Goal: Book appointment/travel/reservation

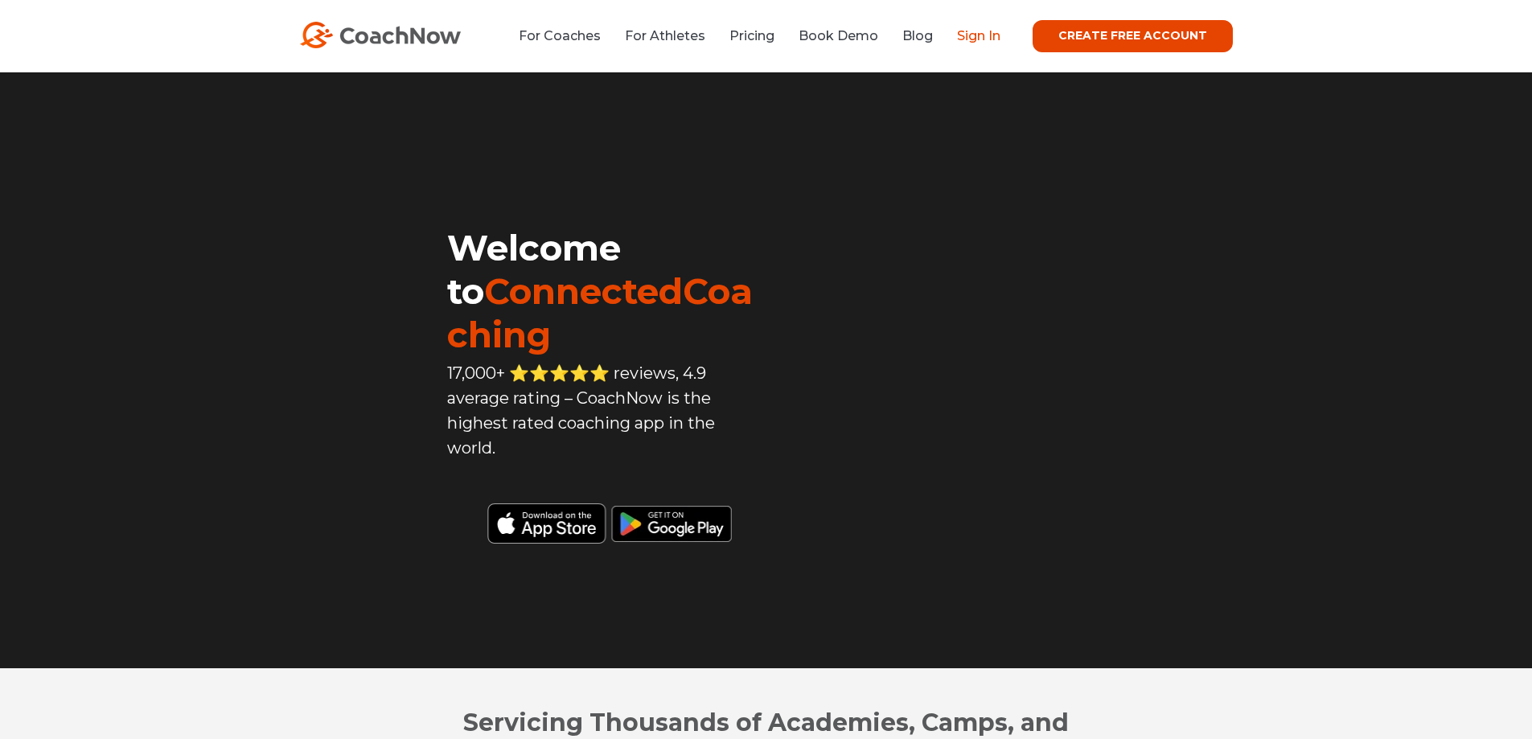
click at [983, 38] on link "Sign In" at bounding box center [978, 35] width 43 height 15
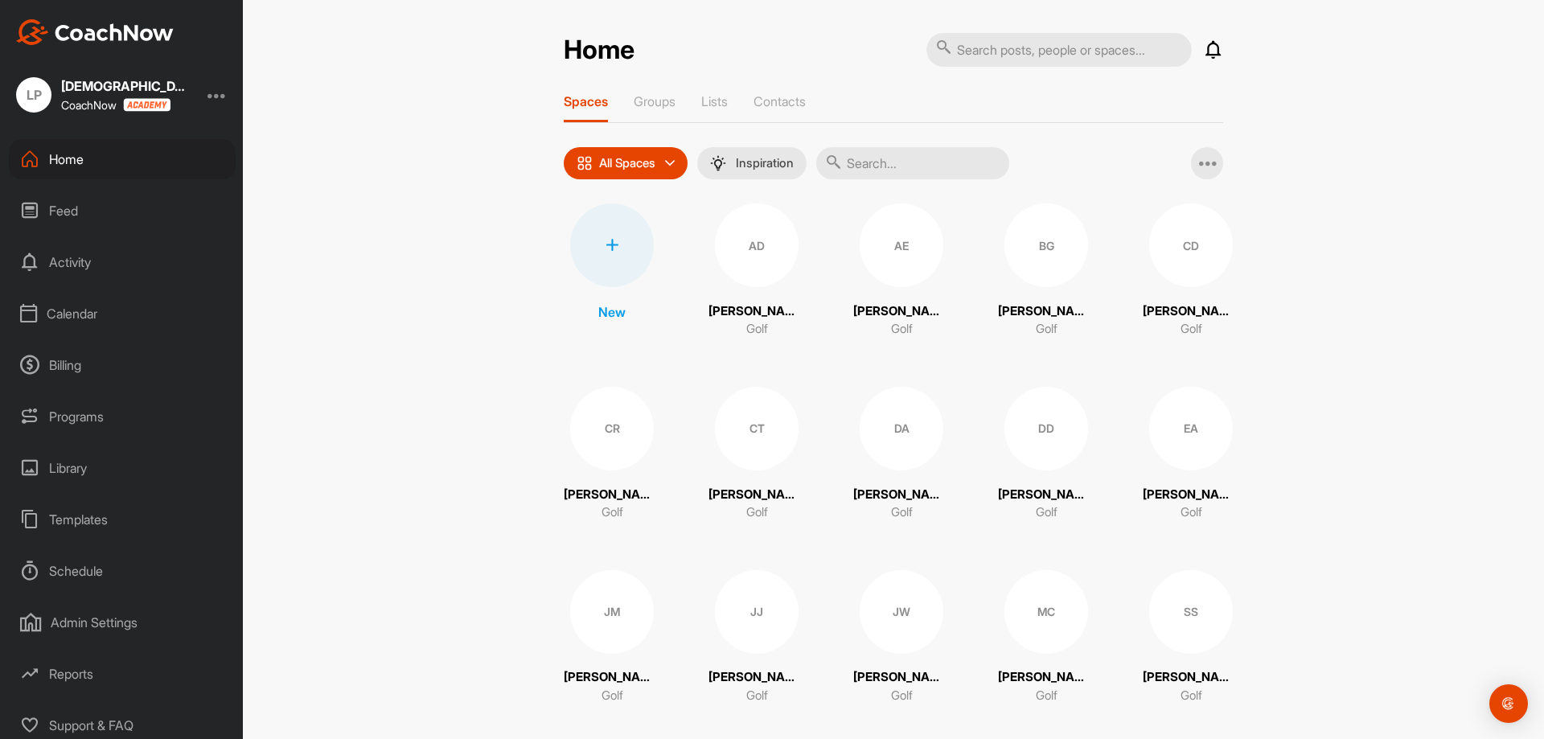
click at [67, 317] on div "Calendar" at bounding box center [122, 313] width 227 height 40
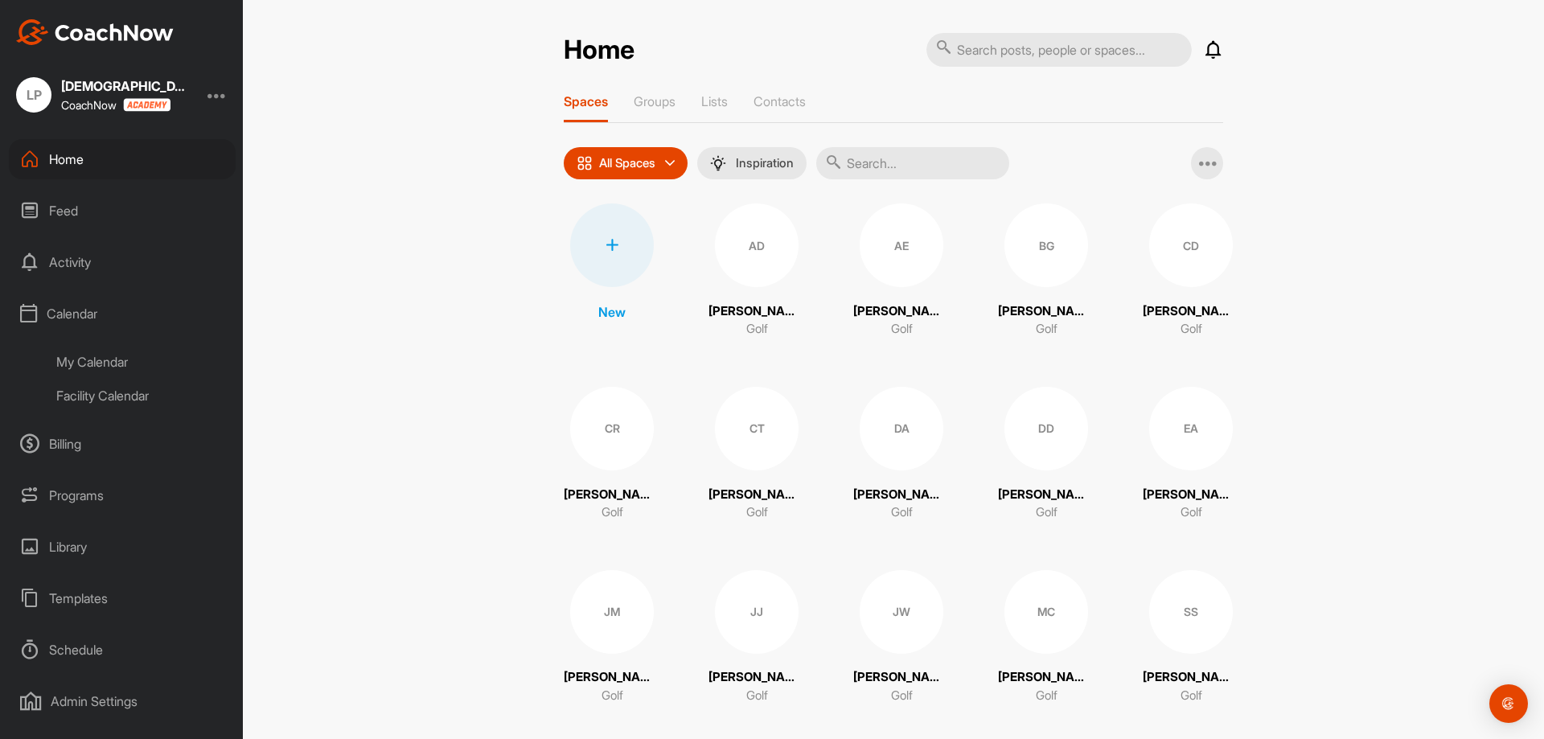
click at [102, 395] on div "Facility Calendar" at bounding box center [140, 396] width 191 height 34
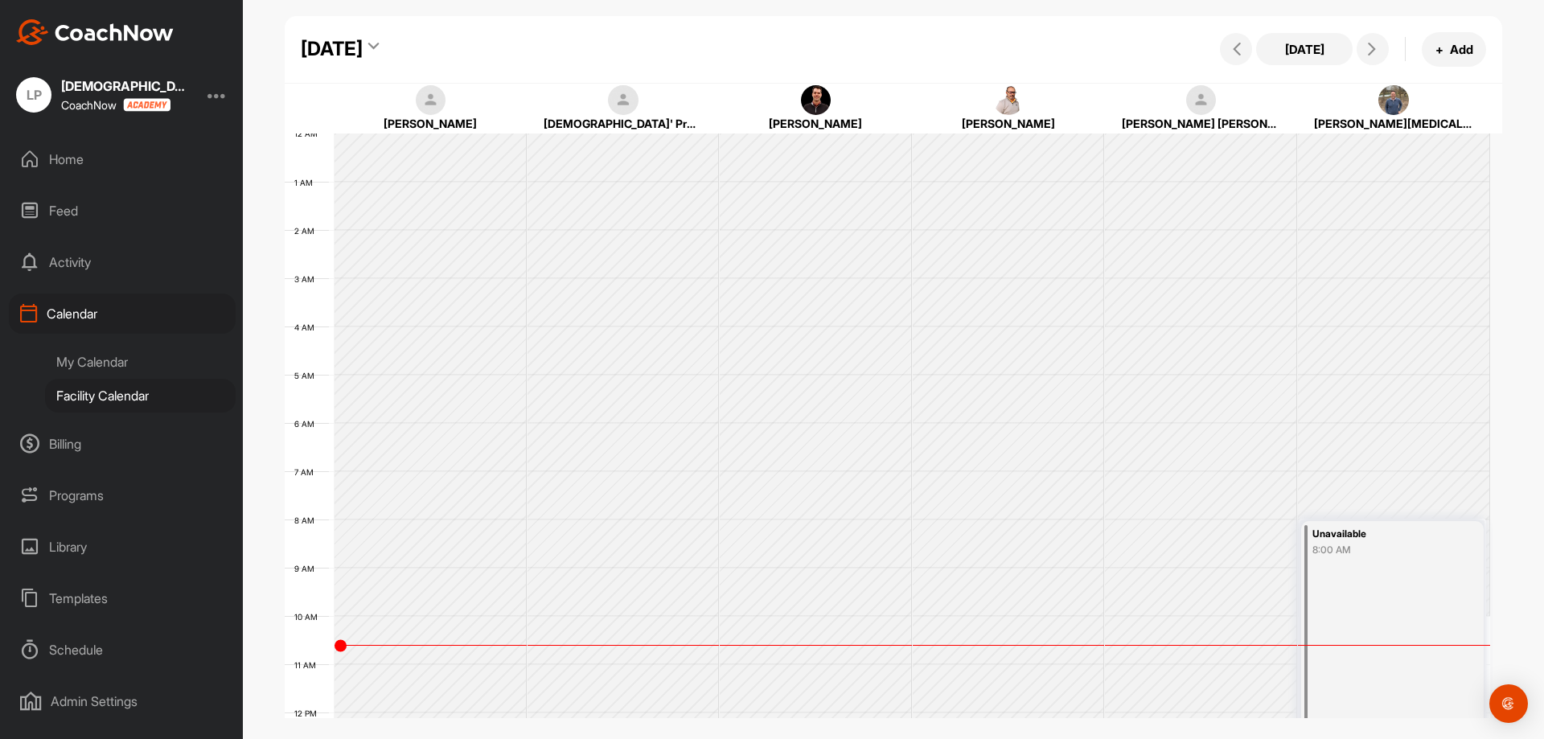
scroll to position [278, 0]
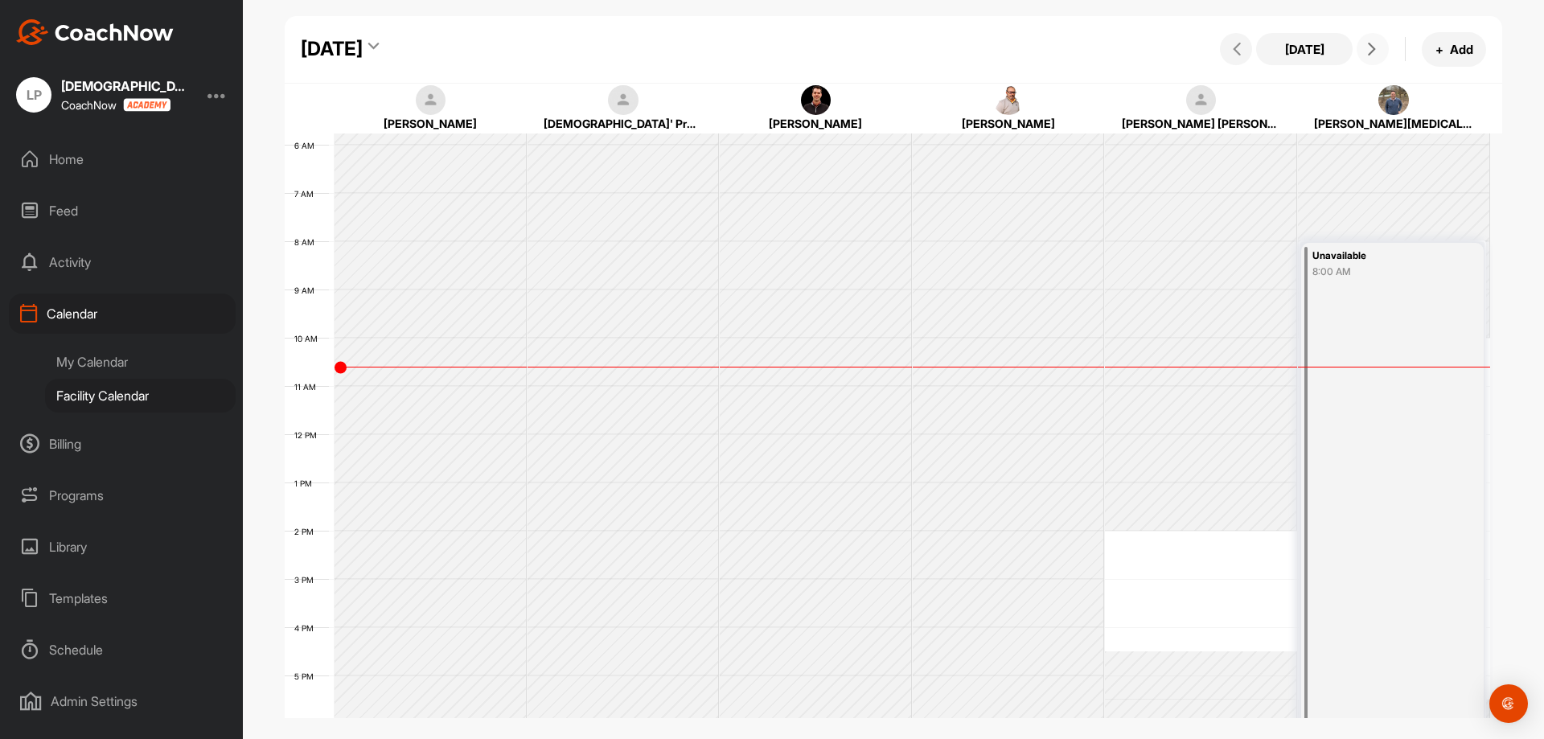
click at [1357, 45] on div "Today + Add" at bounding box center [1351, 49] width 270 height 35
click at [1360, 50] on button at bounding box center [1373, 49] width 32 height 32
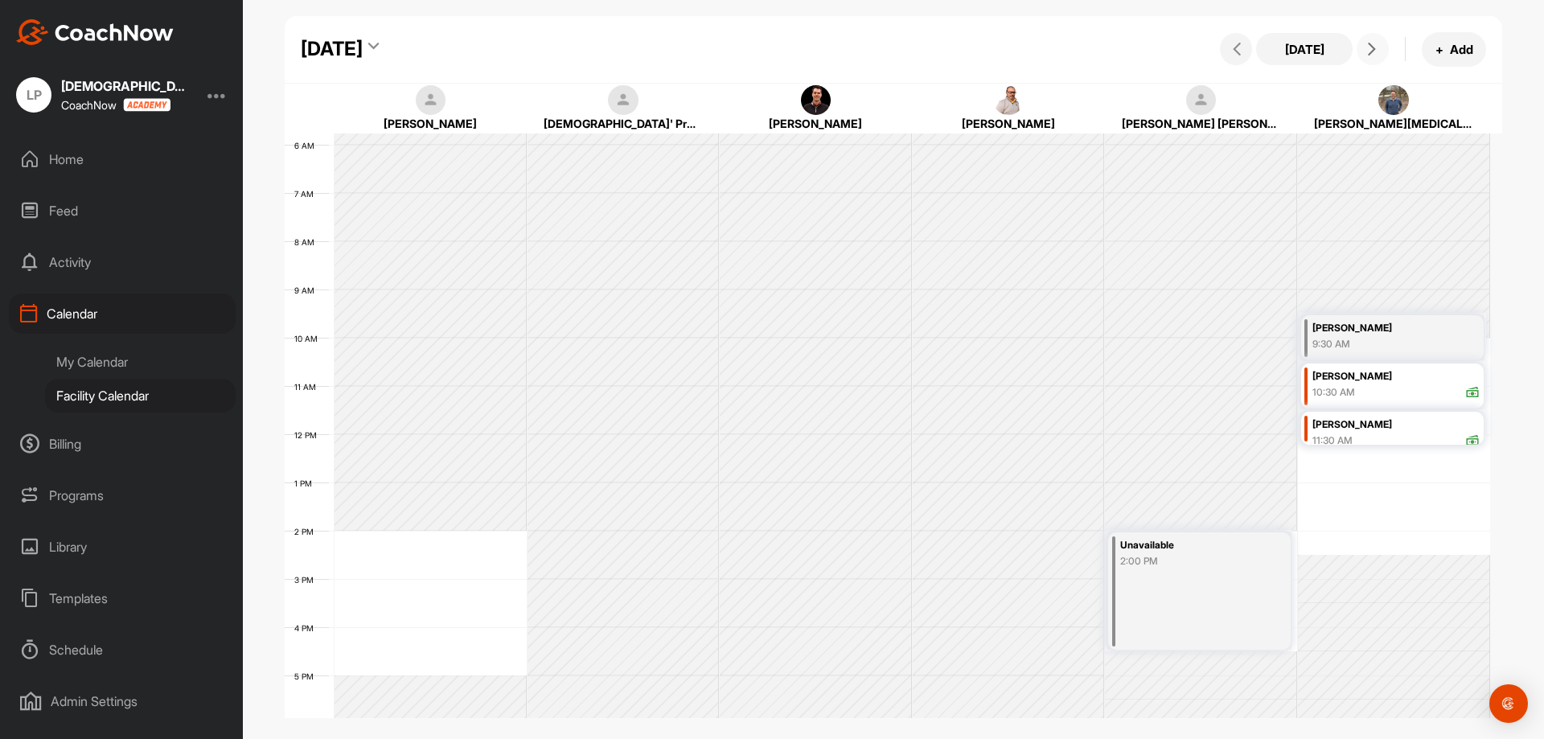
click at [1363, 52] on span at bounding box center [1372, 49] width 19 height 13
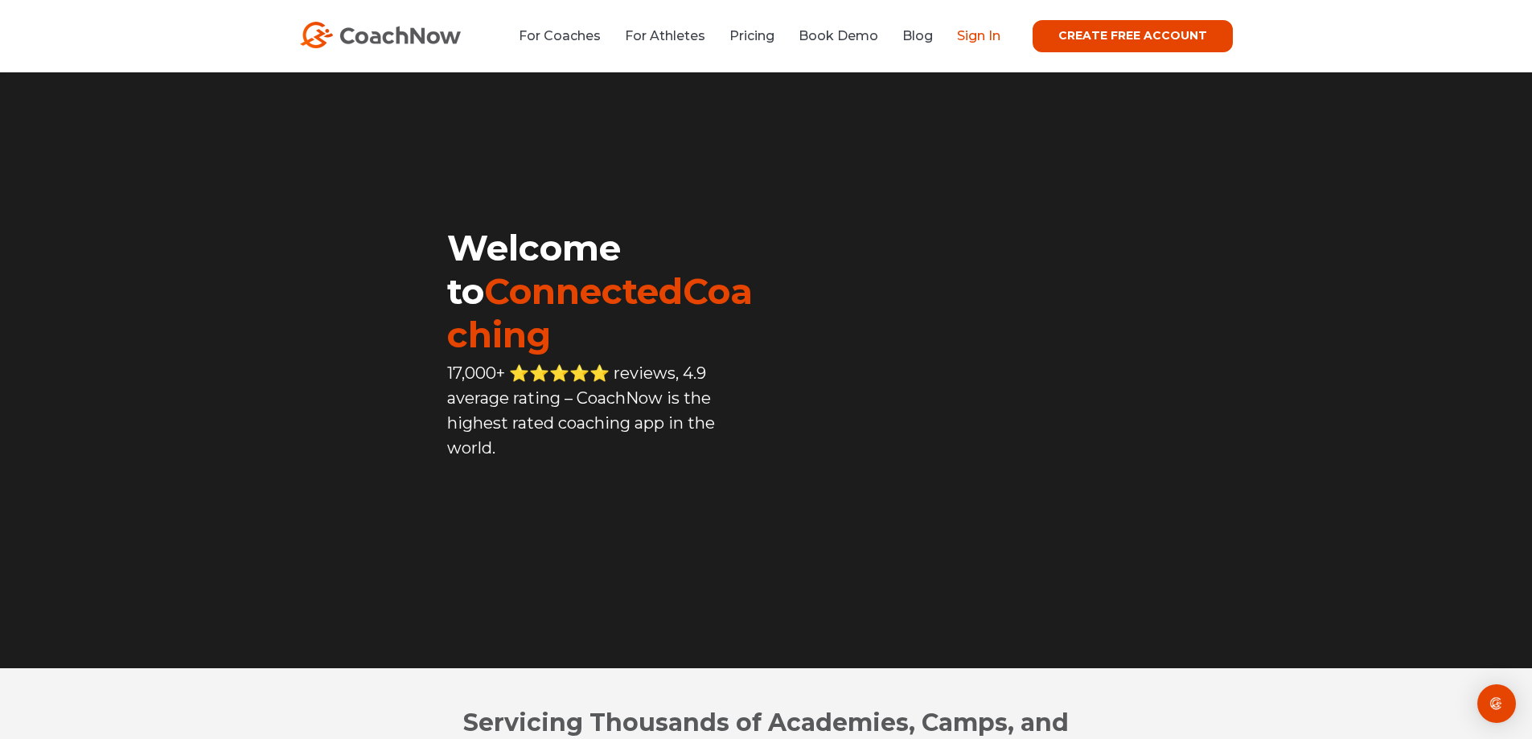
click at [993, 34] on link "Sign In" at bounding box center [978, 35] width 43 height 15
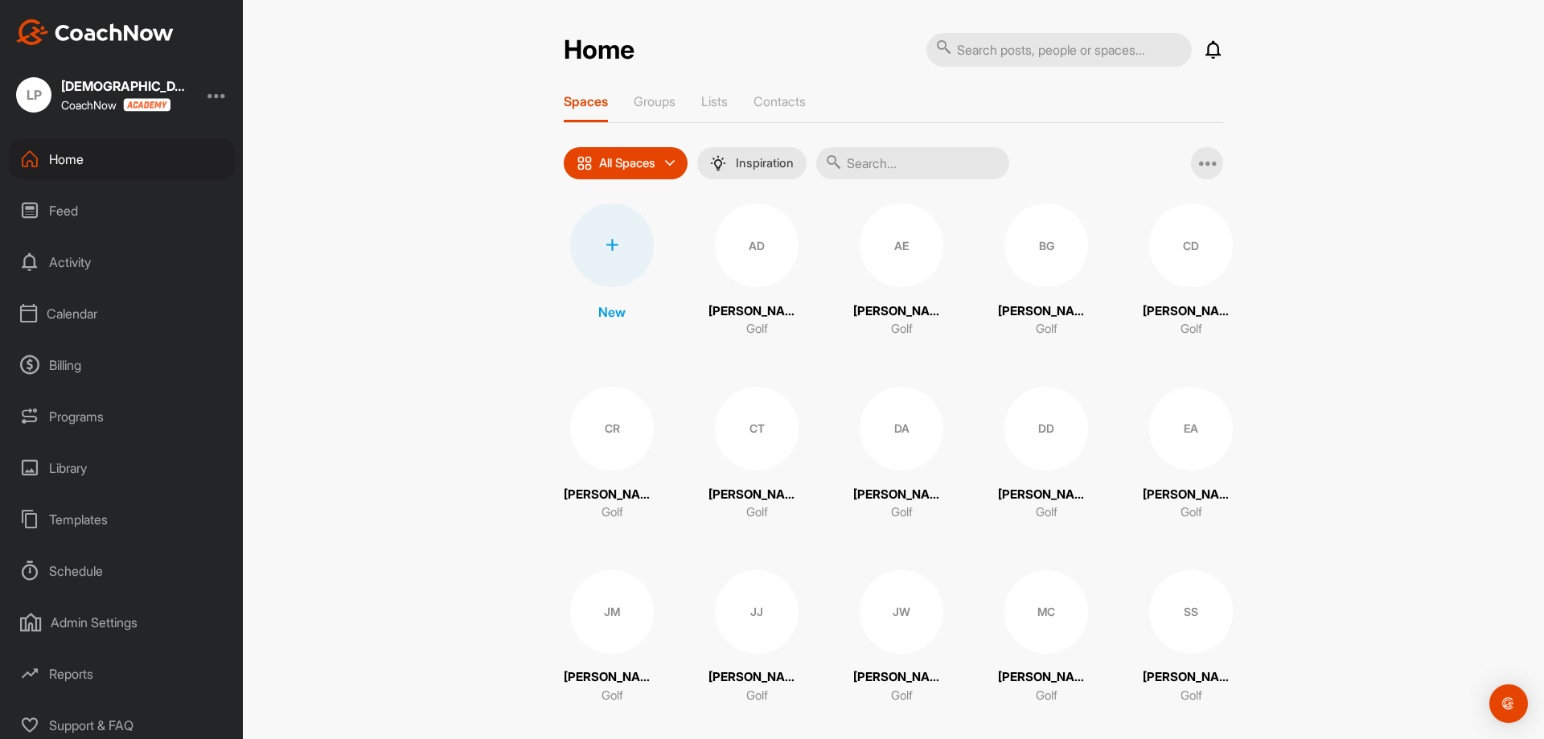
click at [104, 318] on div "Calendar" at bounding box center [122, 313] width 227 height 40
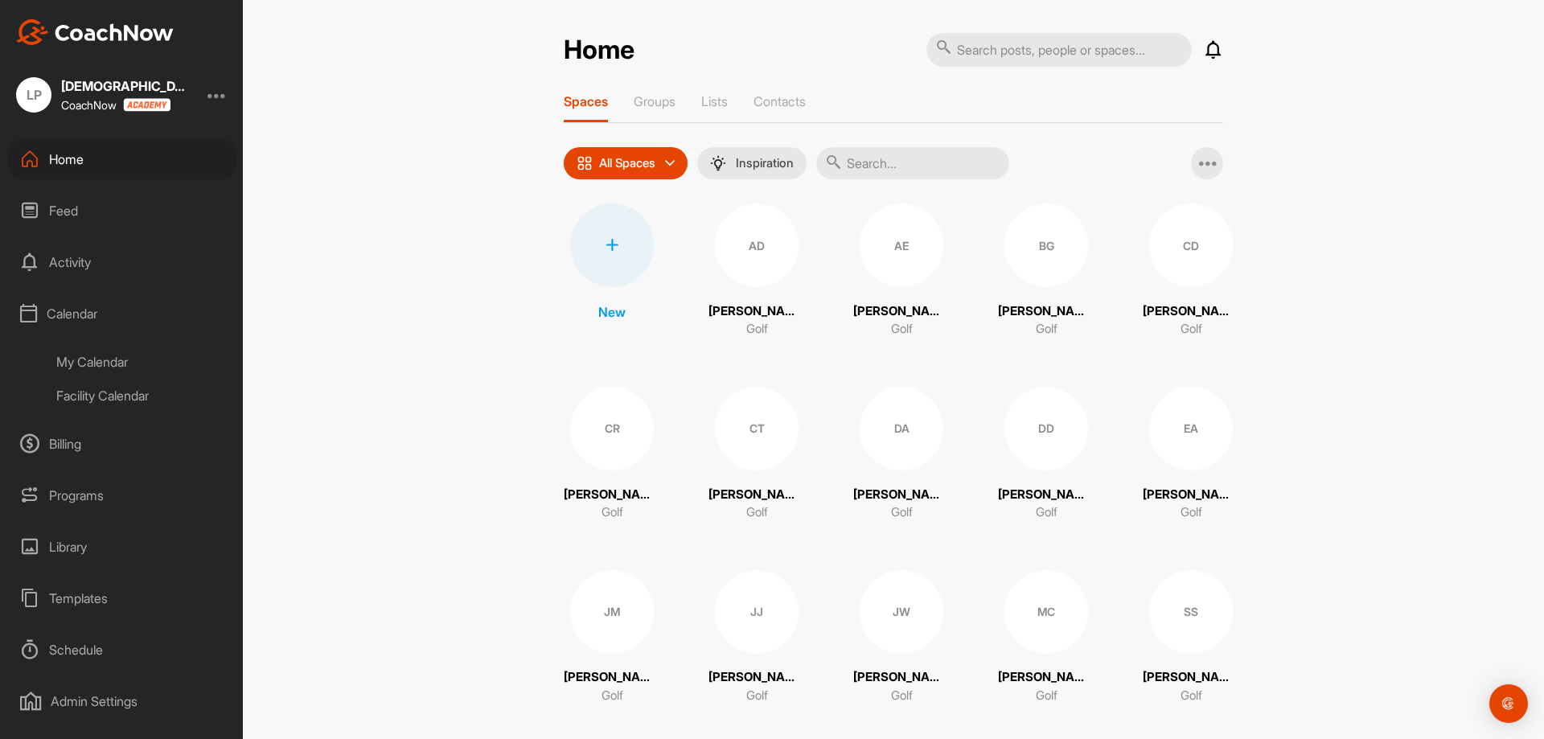
click at [114, 401] on div "Facility Calendar" at bounding box center [140, 396] width 191 height 34
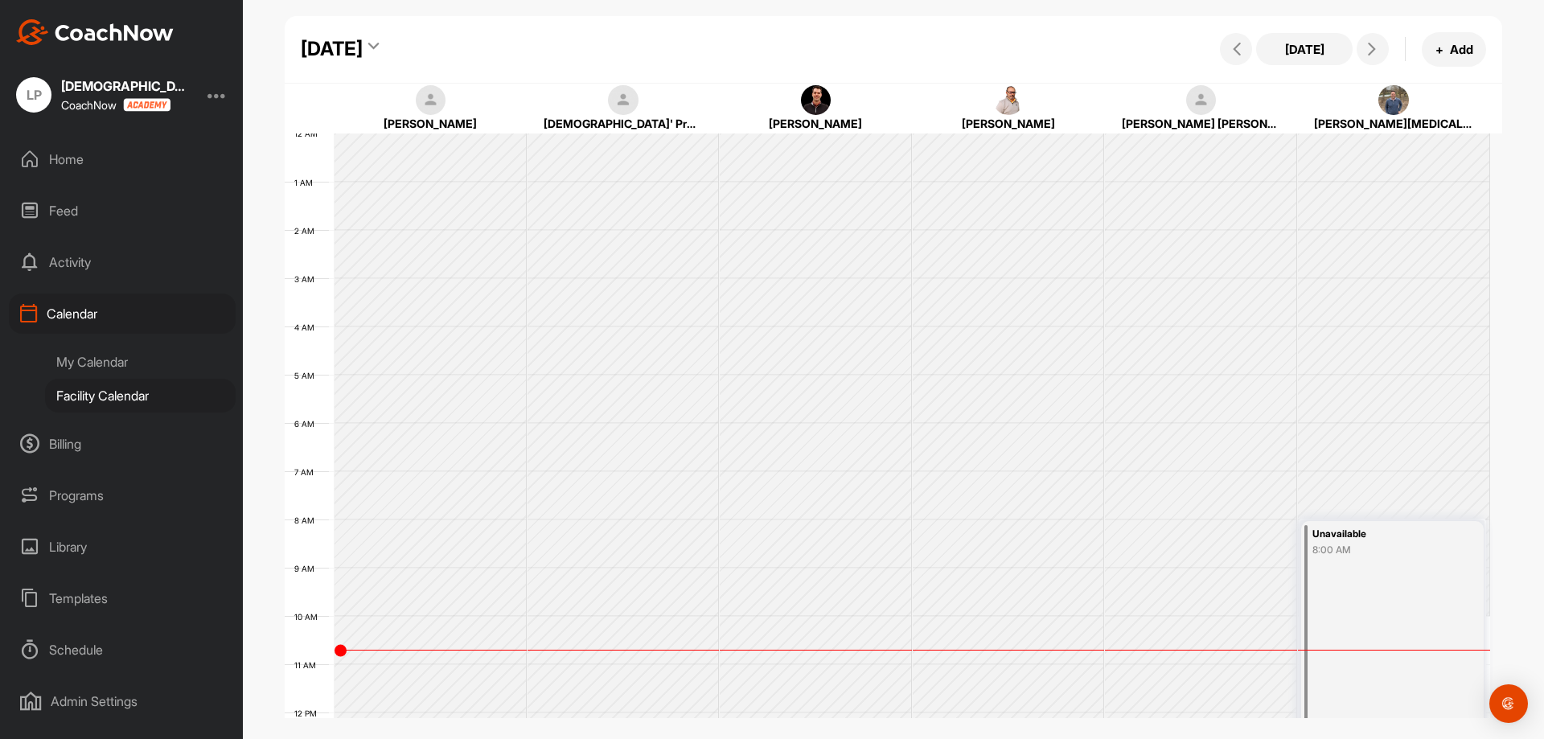
scroll to position [278, 0]
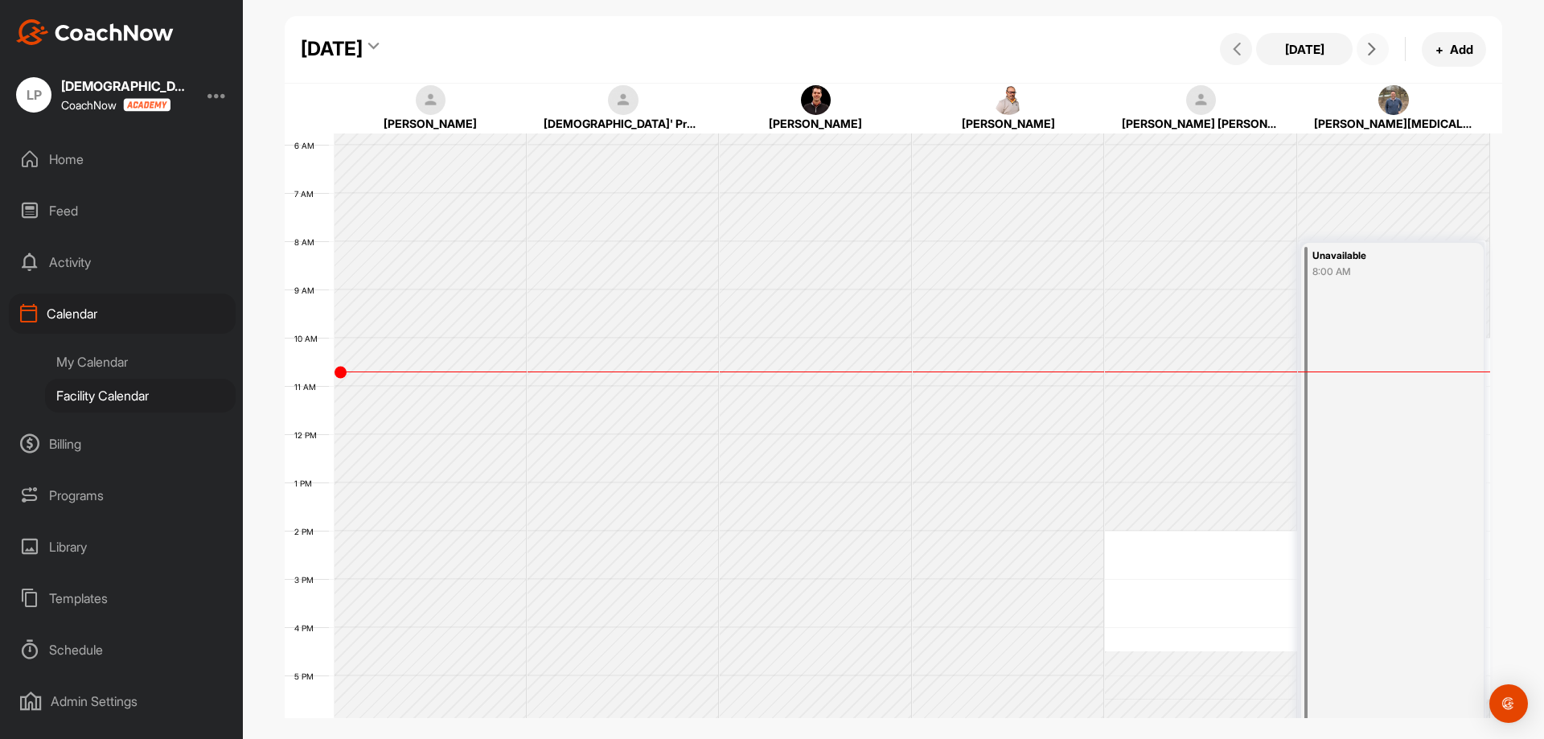
click at [1374, 55] on icon at bounding box center [1371, 49] width 13 height 13
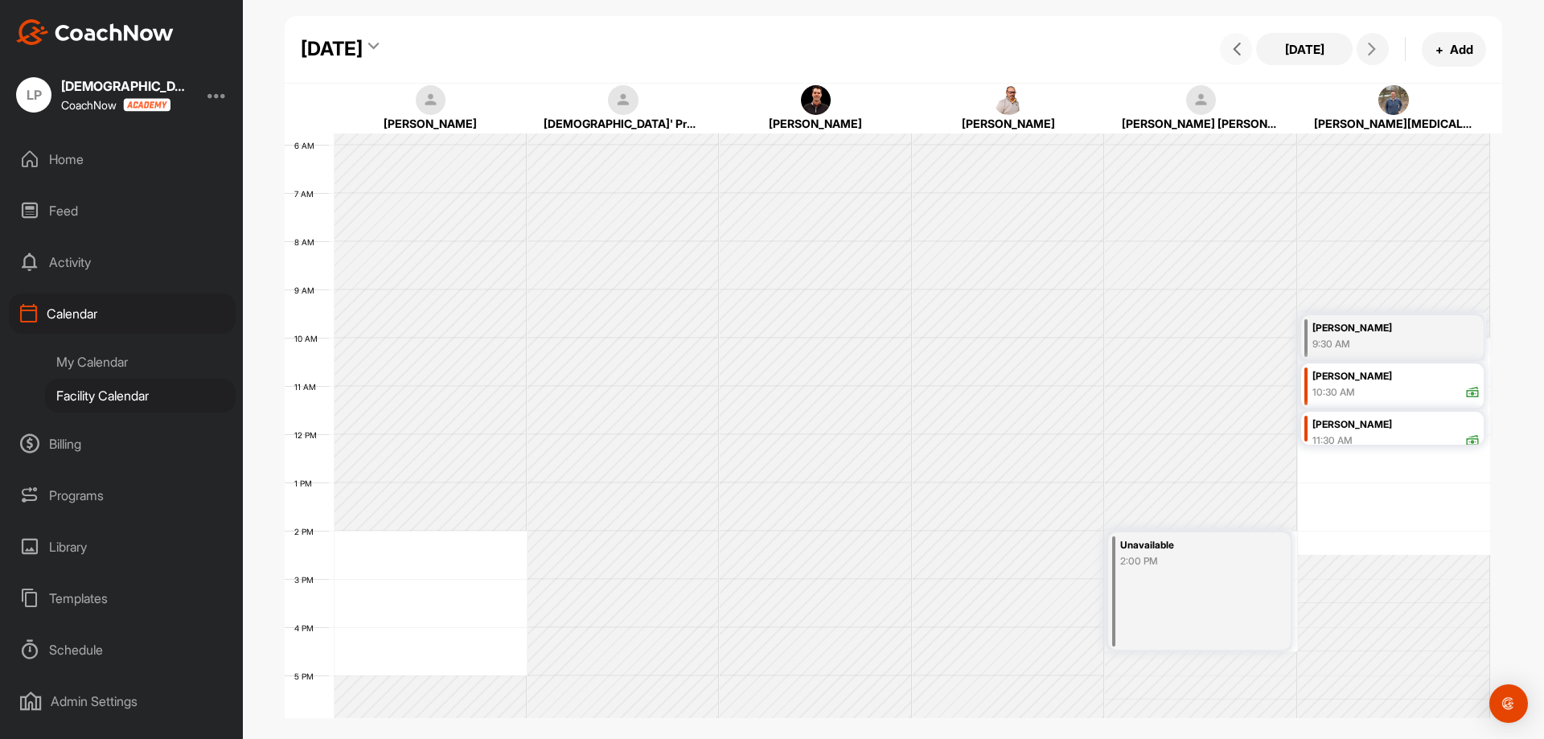
click at [1237, 52] on icon at bounding box center [1236, 49] width 13 height 13
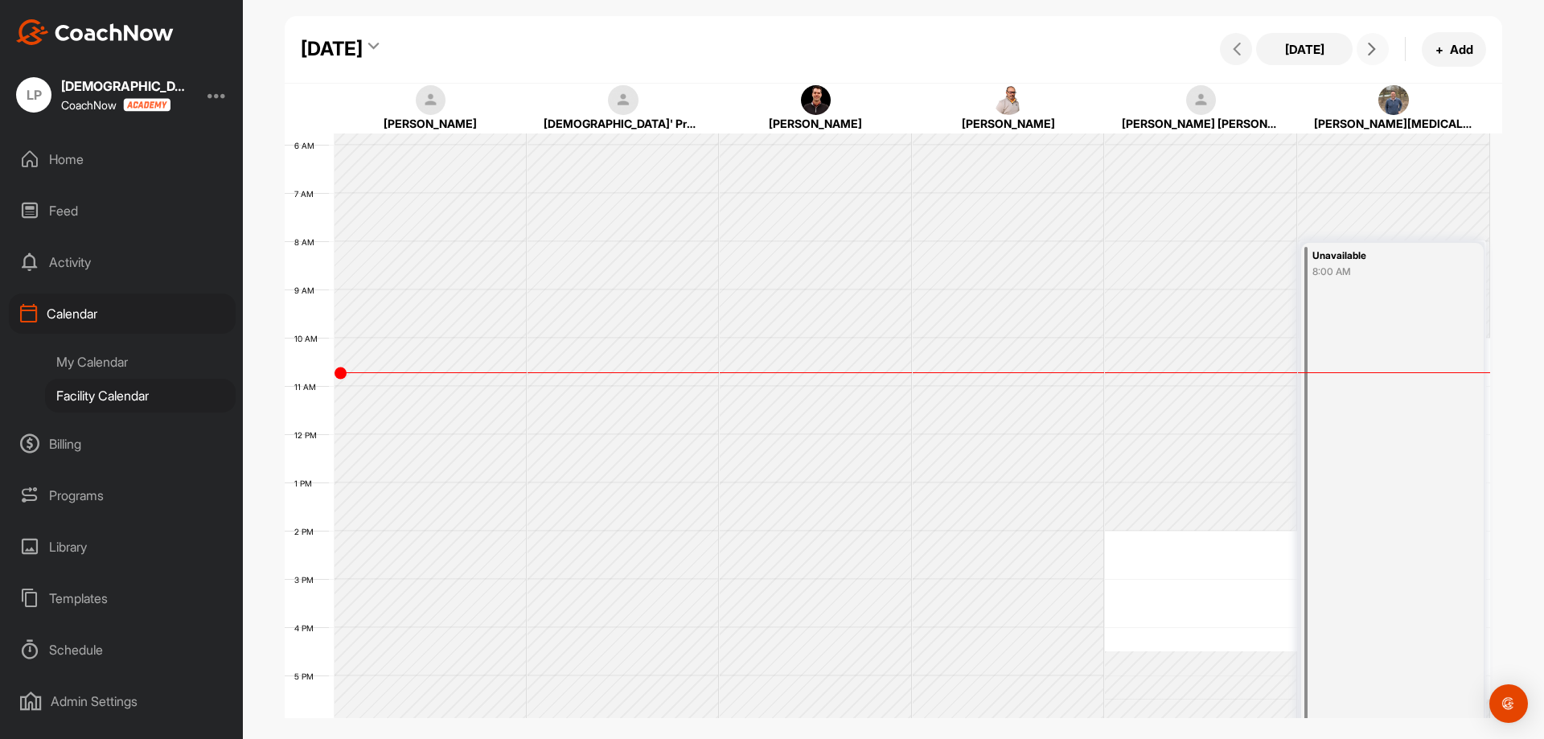
click at [1381, 55] on button at bounding box center [1373, 49] width 32 height 32
